Goal: Navigation & Orientation: Find specific page/section

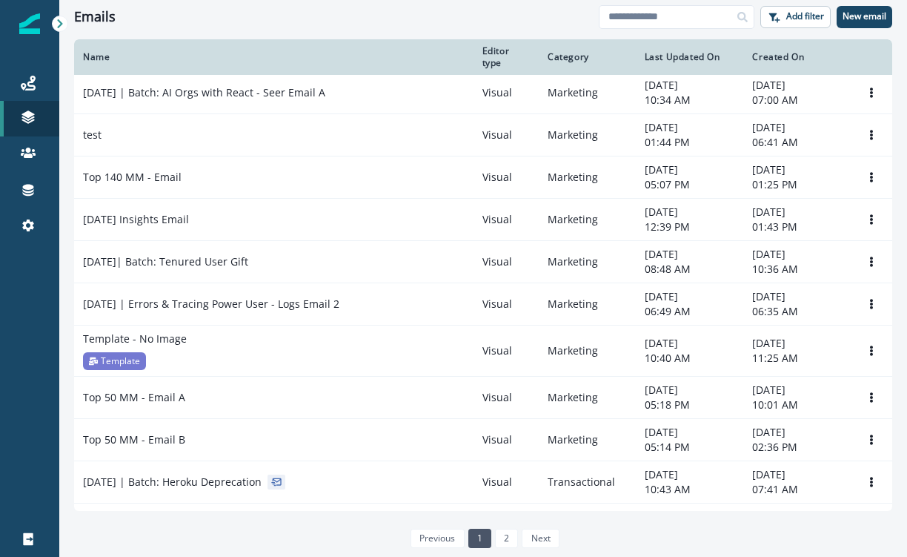
scroll to position [299, 0]
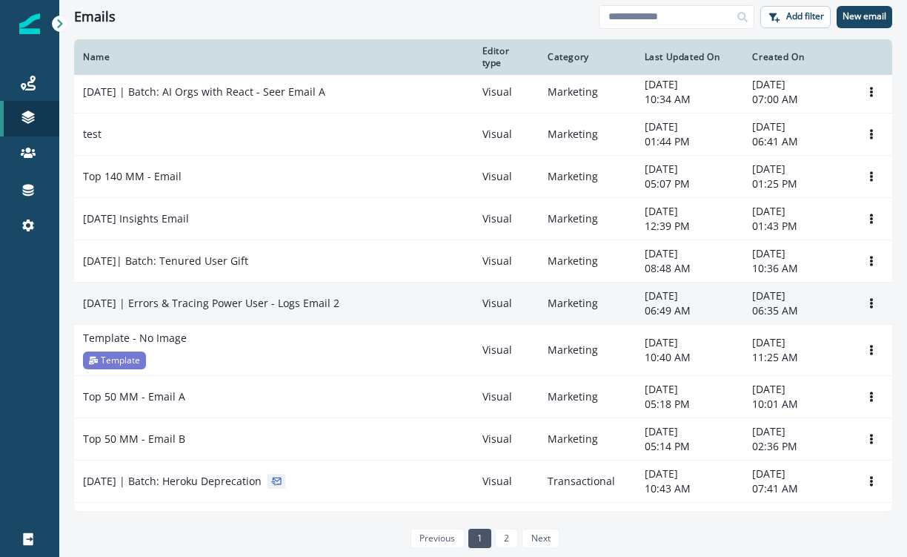
click at [205, 311] on p "[DATE] | Errors & Tracing Power User - Logs Email 2" at bounding box center [211, 303] width 256 height 15
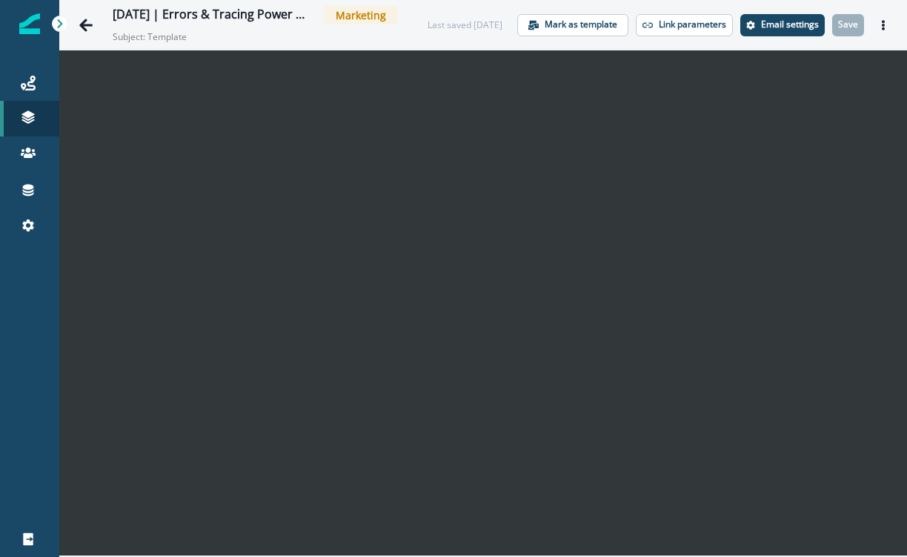
click at [56, 23] on icon at bounding box center [60, 24] width 10 height 10
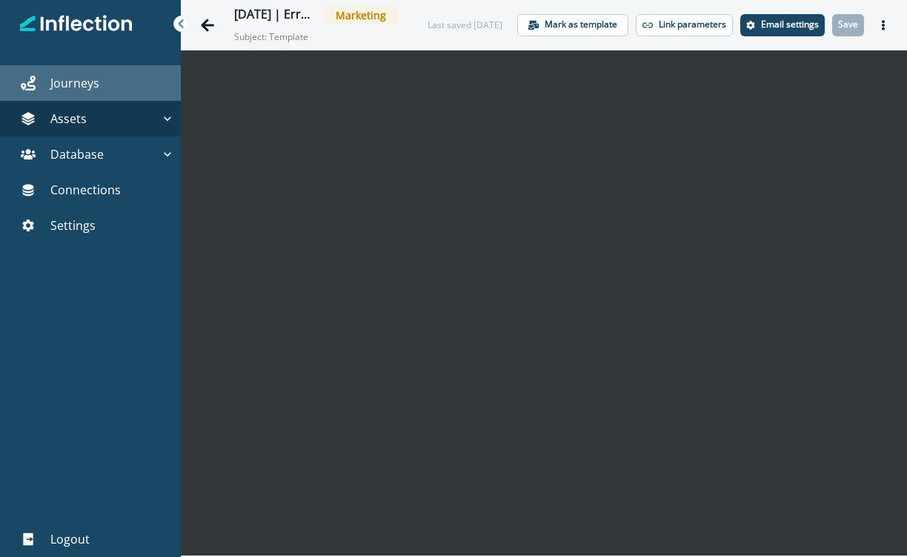
click at [68, 86] on p "Journeys" at bounding box center [74, 83] width 49 height 18
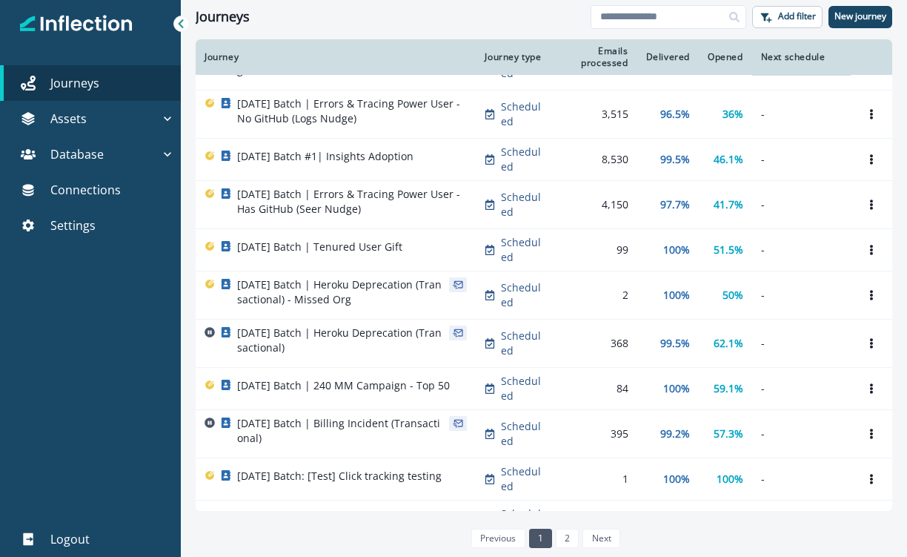
scroll to position [813, 0]
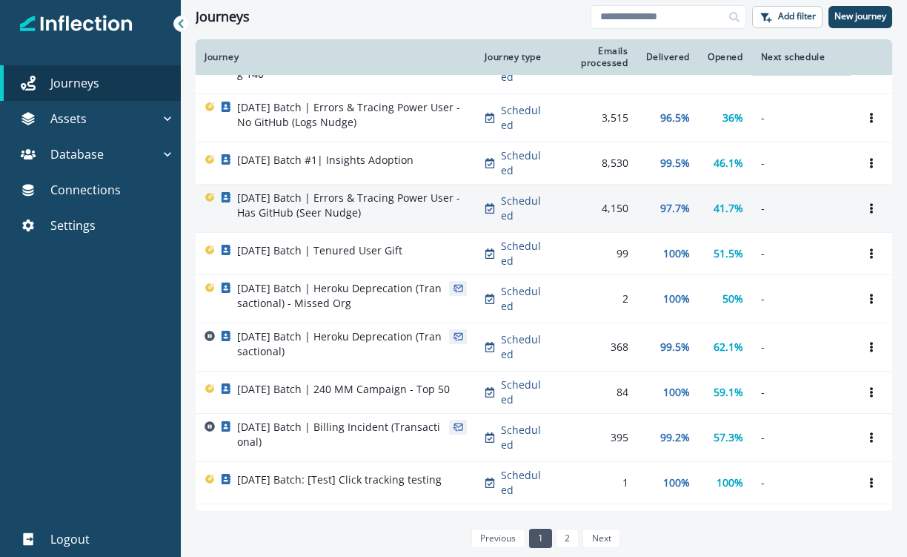
click at [273, 220] on p "[DATE] Batch | Errors & Tracing Power User - Has GitHub (Seer Nudge)" at bounding box center [352, 205] width 230 height 30
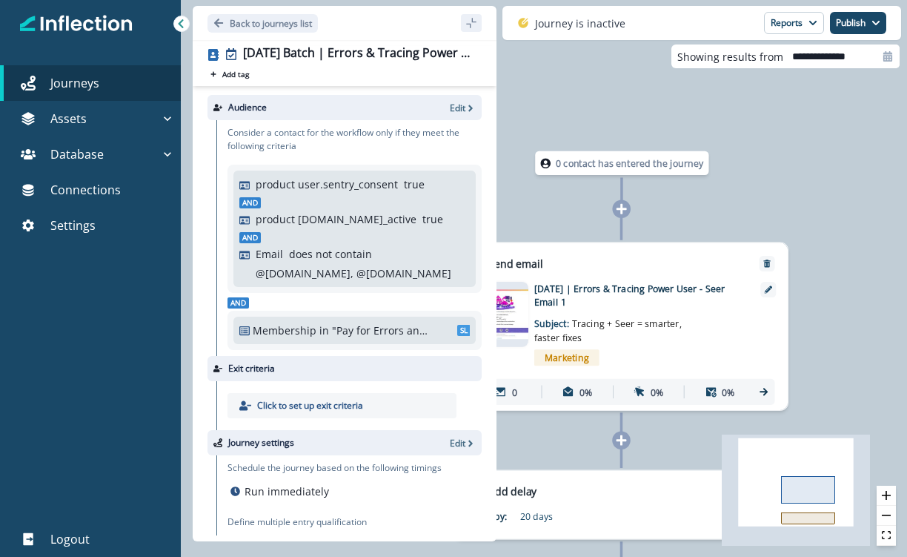
click at [182, 28] on icon at bounding box center [181, 24] width 10 height 10
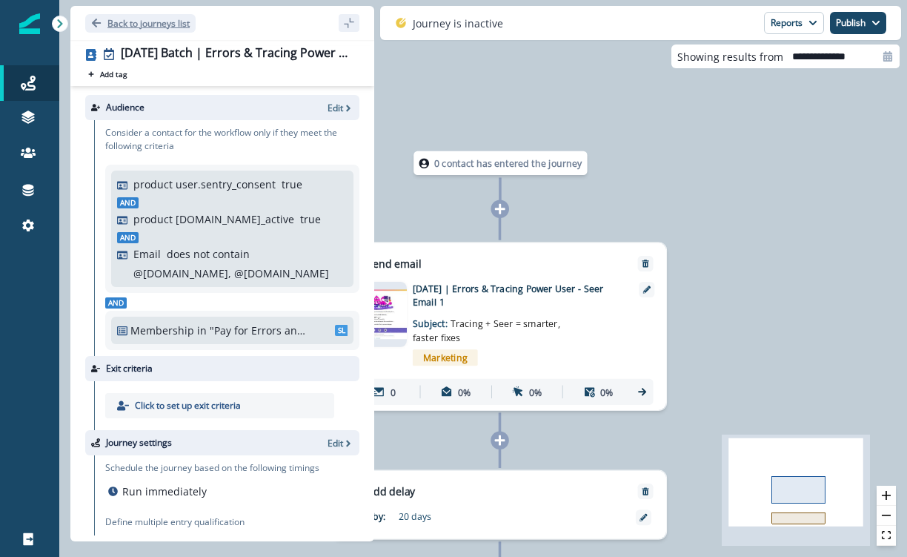
click at [116, 20] on p "Back to journeys list" at bounding box center [148, 23] width 82 height 13
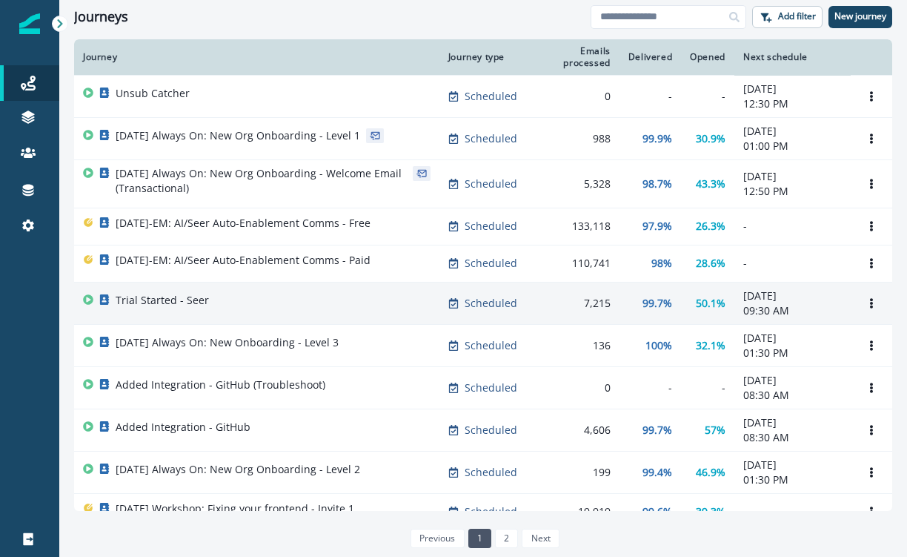
click at [164, 301] on p "Trial Started - Seer" at bounding box center [162, 300] width 93 height 15
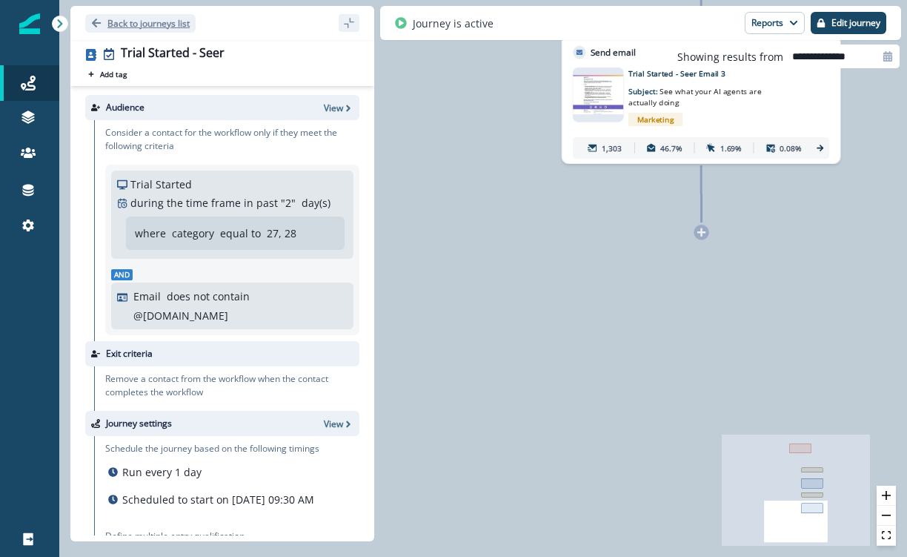
click at [94, 20] on icon "Go back" at bounding box center [96, 23] width 9 height 9
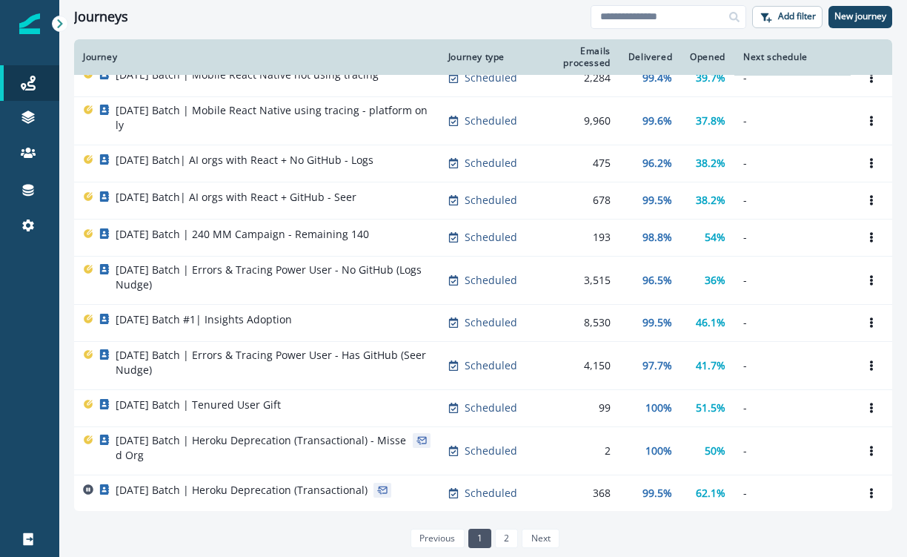
scroll to position [552, 0]
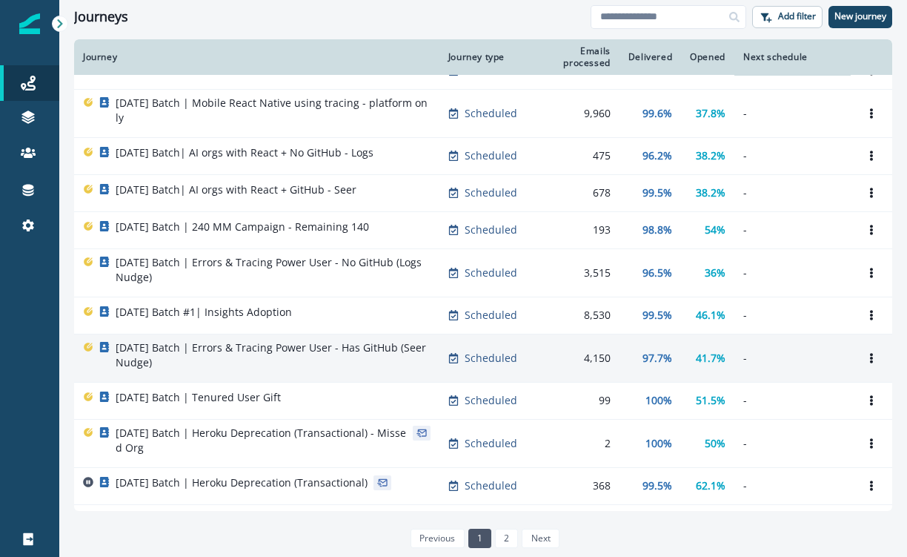
click at [233, 346] on p "[DATE] Batch | Errors & Tracing Power User - Has GitHub (Seer Nudge)" at bounding box center [273, 355] width 315 height 30
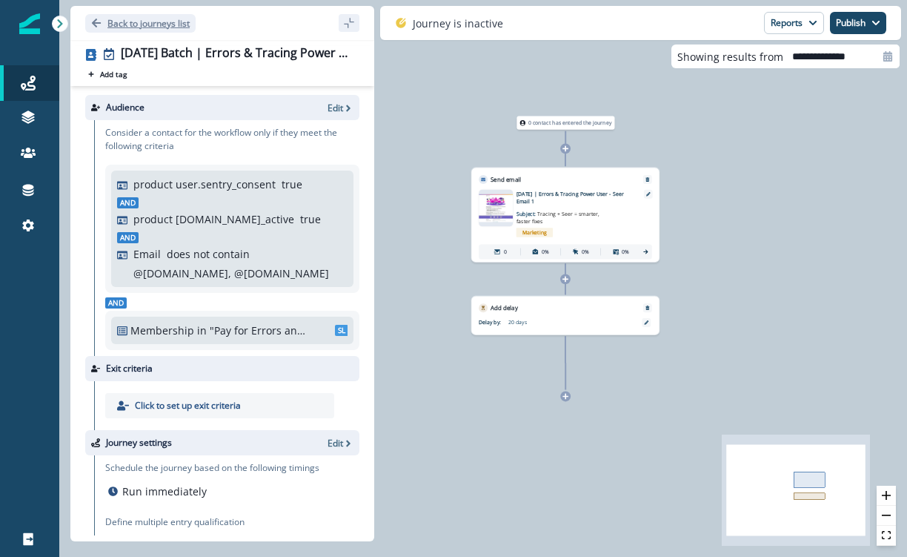
click at [122, 18] on p "Back to journeys list" at bounding box center [148, 23] width 82 height 13
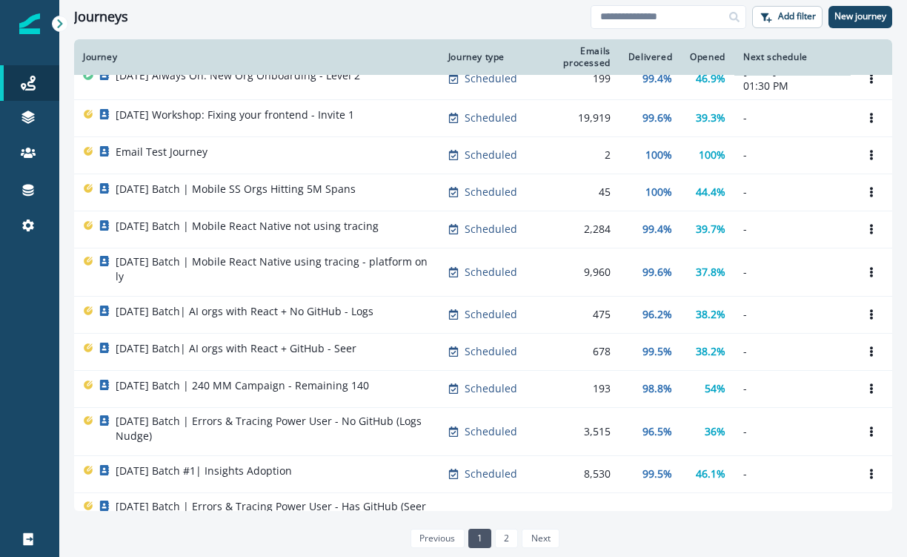
scroll to position [395, 0]
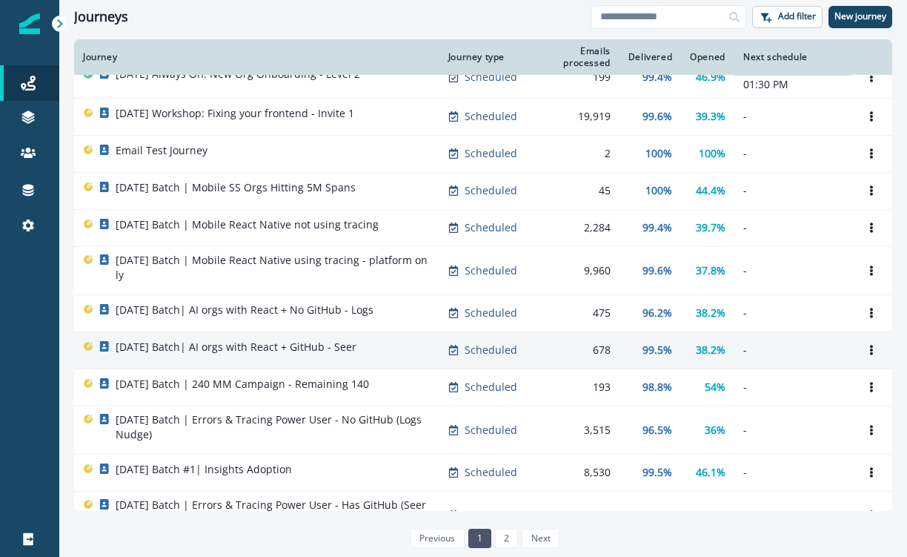
click at [293, 348] on p "[DATE] Batch| AI orgs with React + GitHub - Seer" at bounding box center [236, 346] width 241 height 15
